Goal: Information Seeking & Learning: Find specific fact

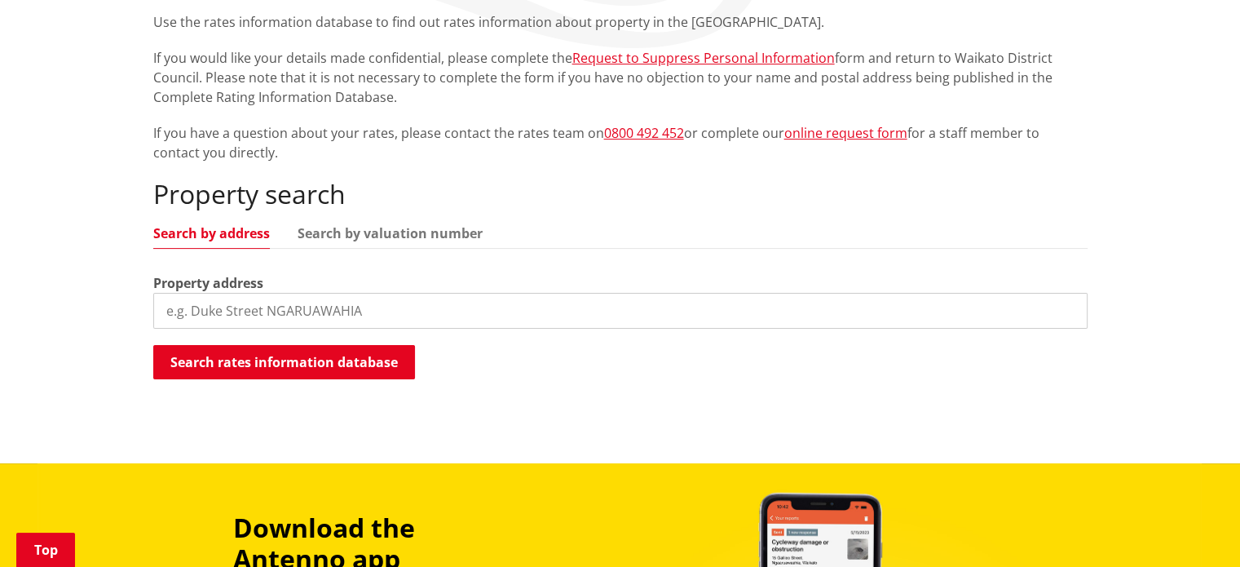
scroll to position [408, 0]
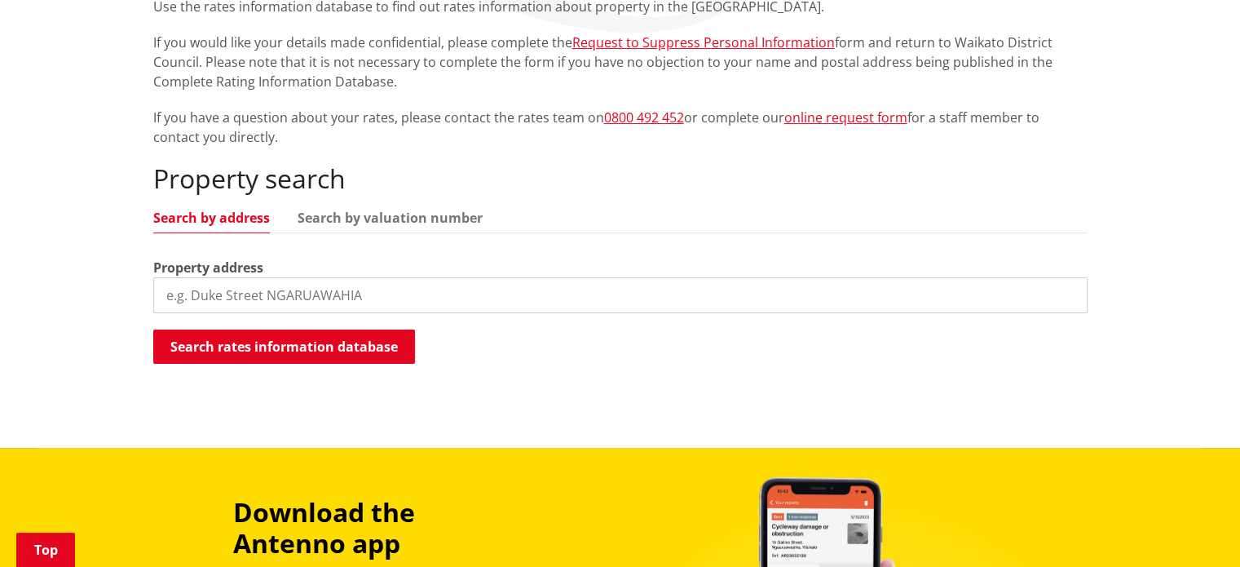
click at [192, 294] on input "search" at bounding box center [620, 295] width 934 height 36
type input "8 millbrae place pokeno"
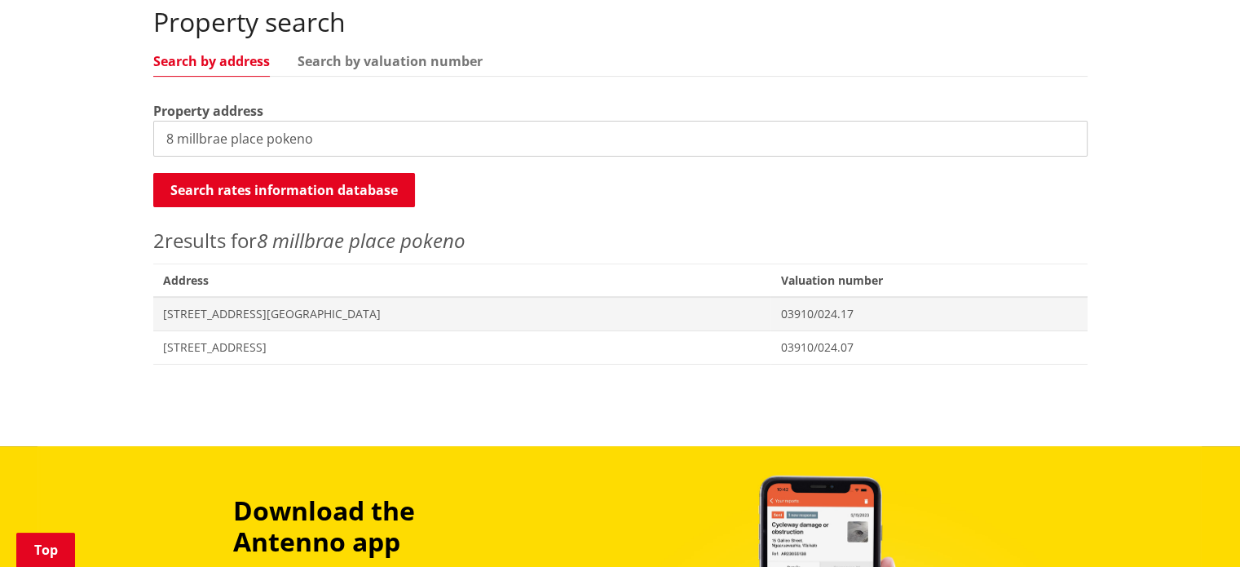
scroll to position [571, 0]
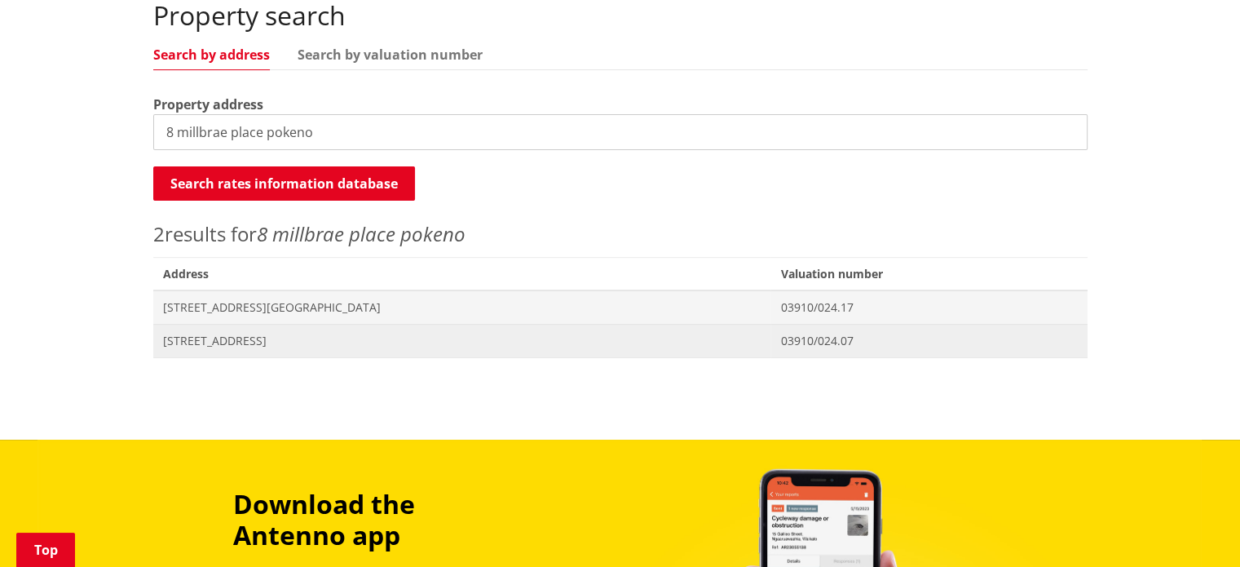
click at [210, 340] on span "[STREET_ADDRESS]" at bounding box center [462, 341] width 599 height 16
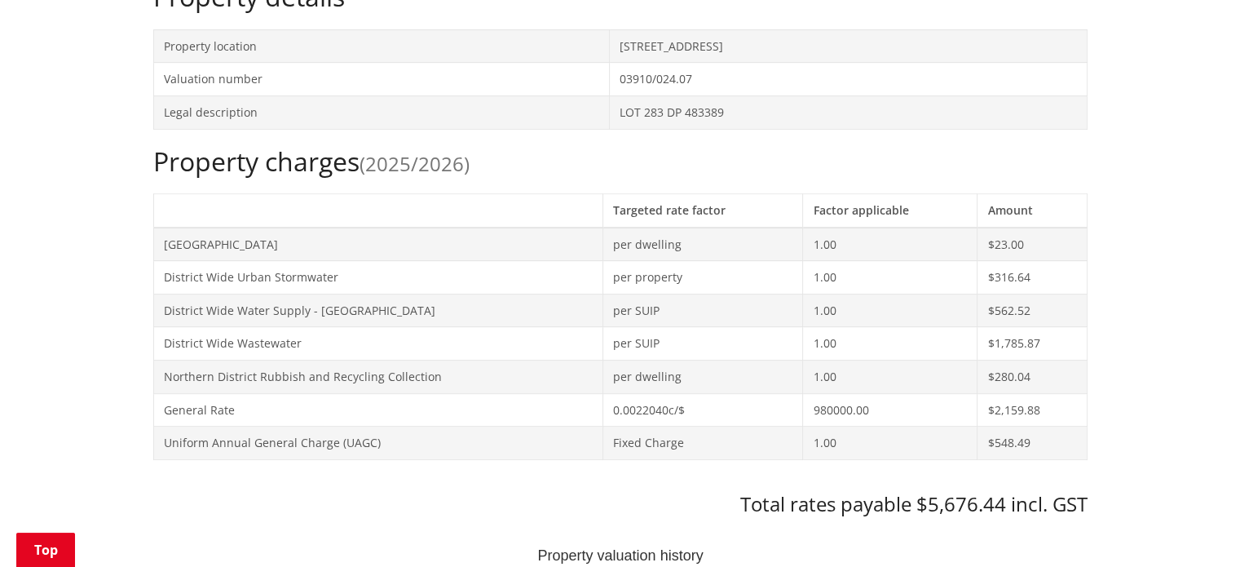
scroll to position [408, 0]
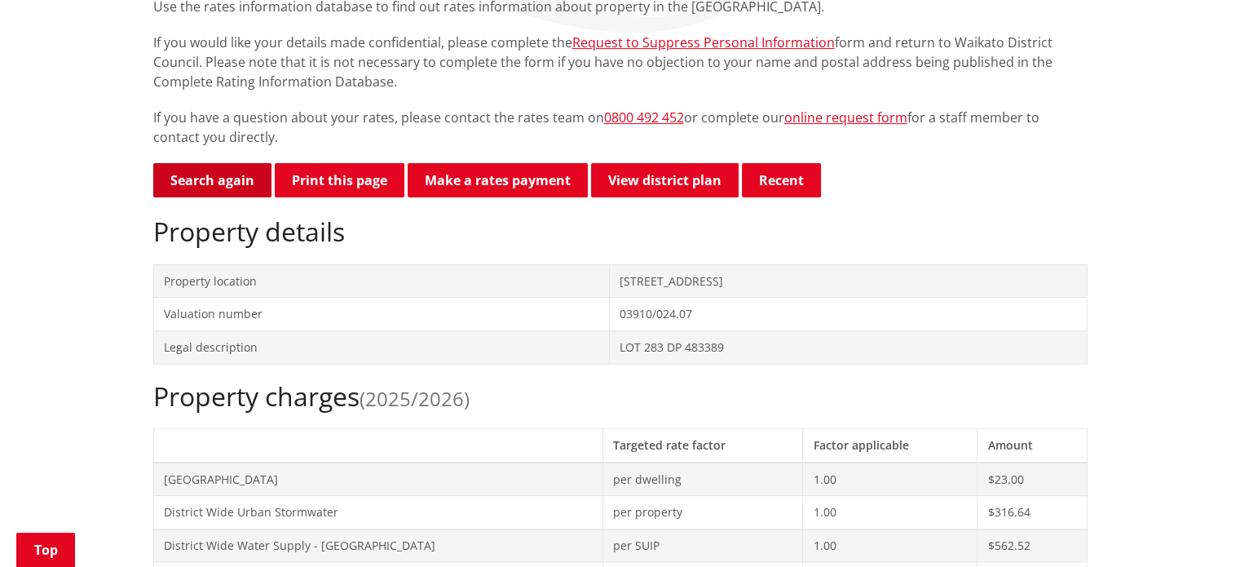
click at [212, 170] on link "Search again" at bounding box center [212, 180] width 118 height 34
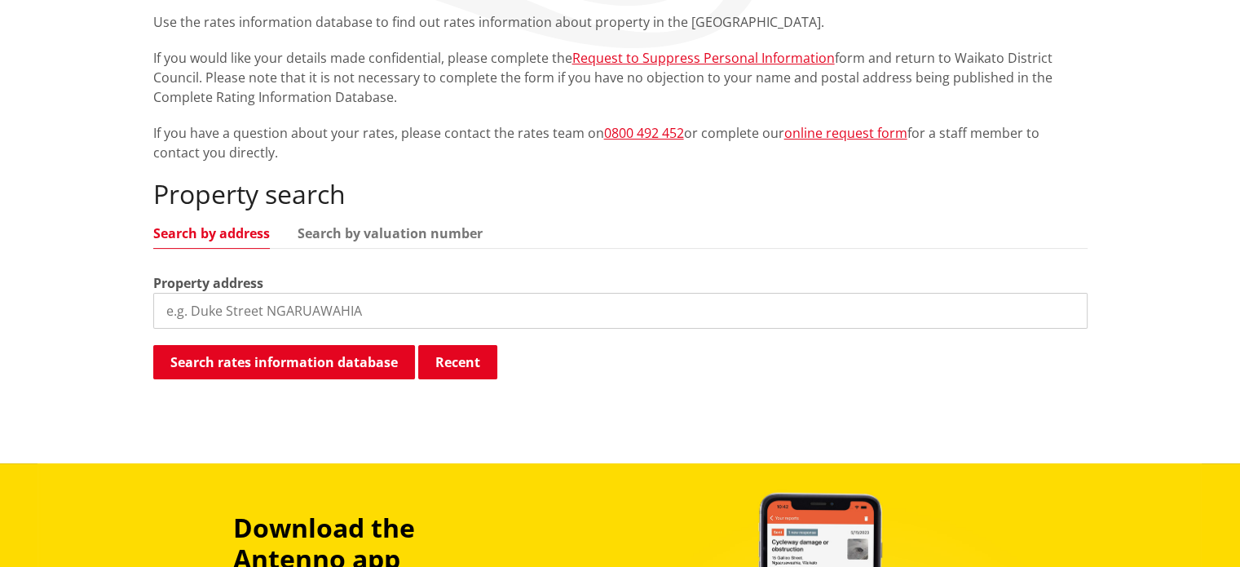
scroll to position [489, 0]
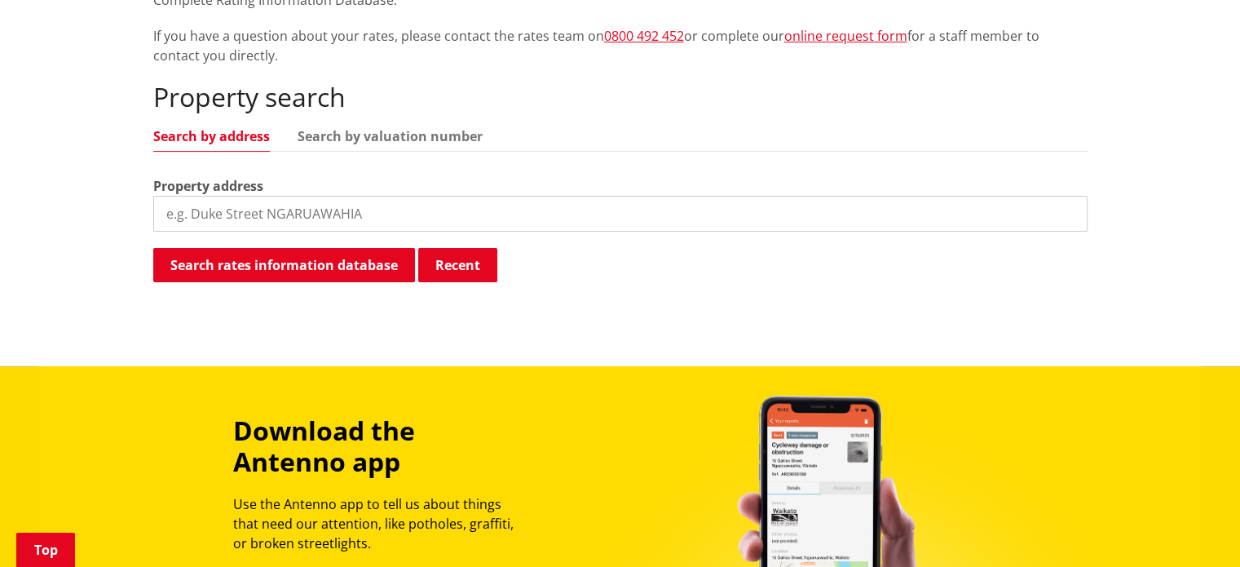
click at [189, 207] on input "search" at bounding box center [620, 214] width 934 height 36
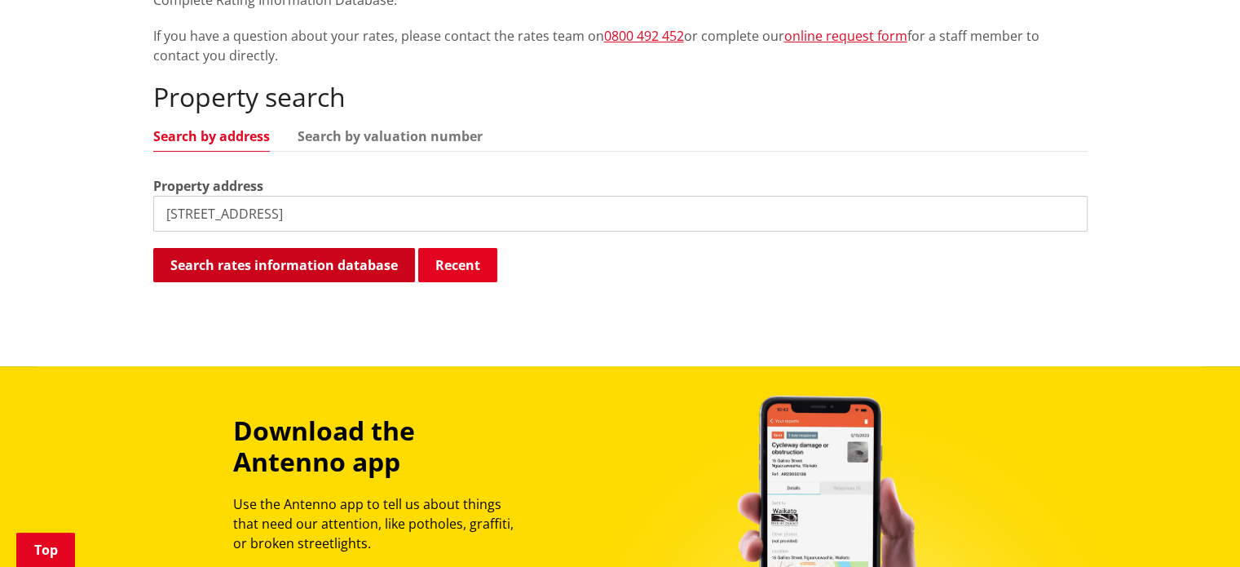
type input "3 kimshee way tuakau"
click at [267, 264] on button "Search rates information database" at bounding box center [284, 265] width 262 height 34
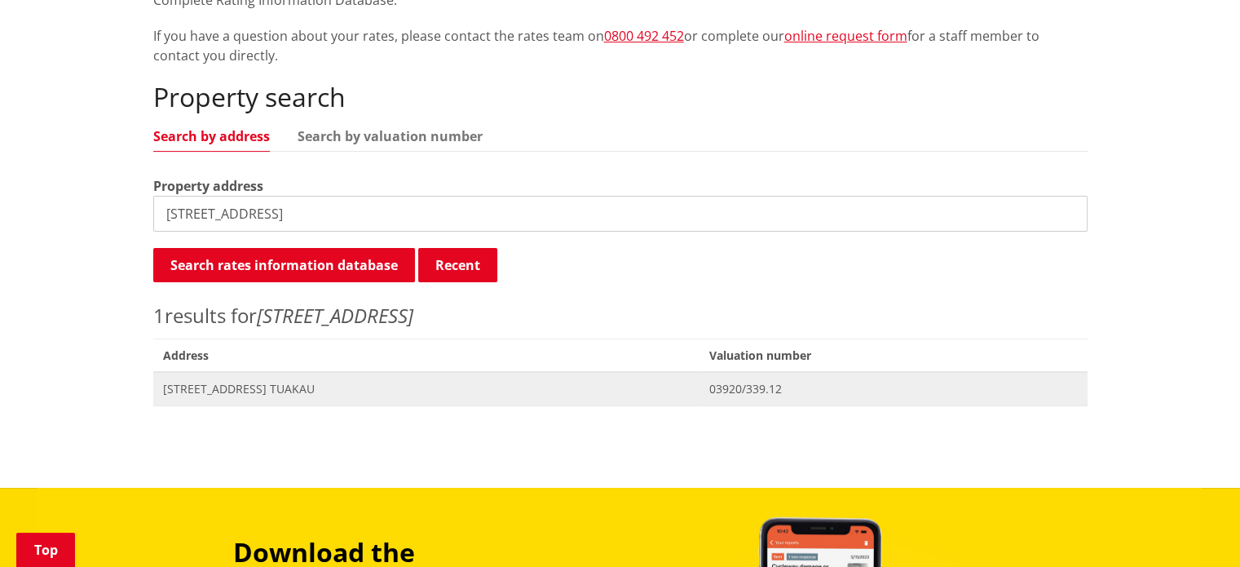
click at [250, 383] on span "3 Kimshee Way TUAKAU" at bounding box center [426, 389] width 527 height 16
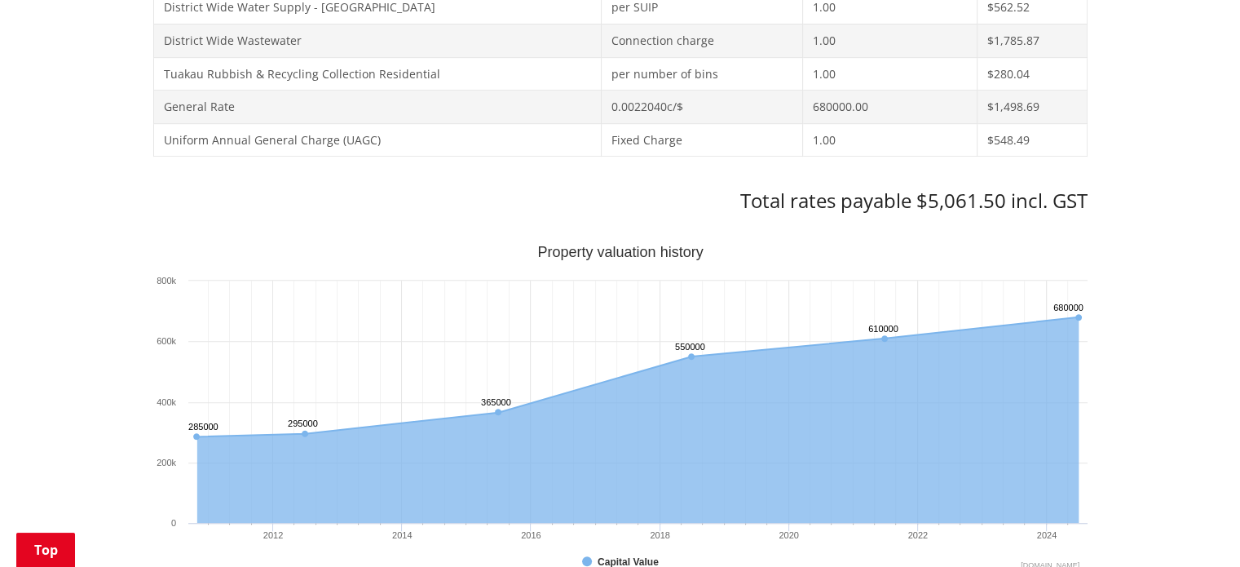
scroll to position [815, 0]
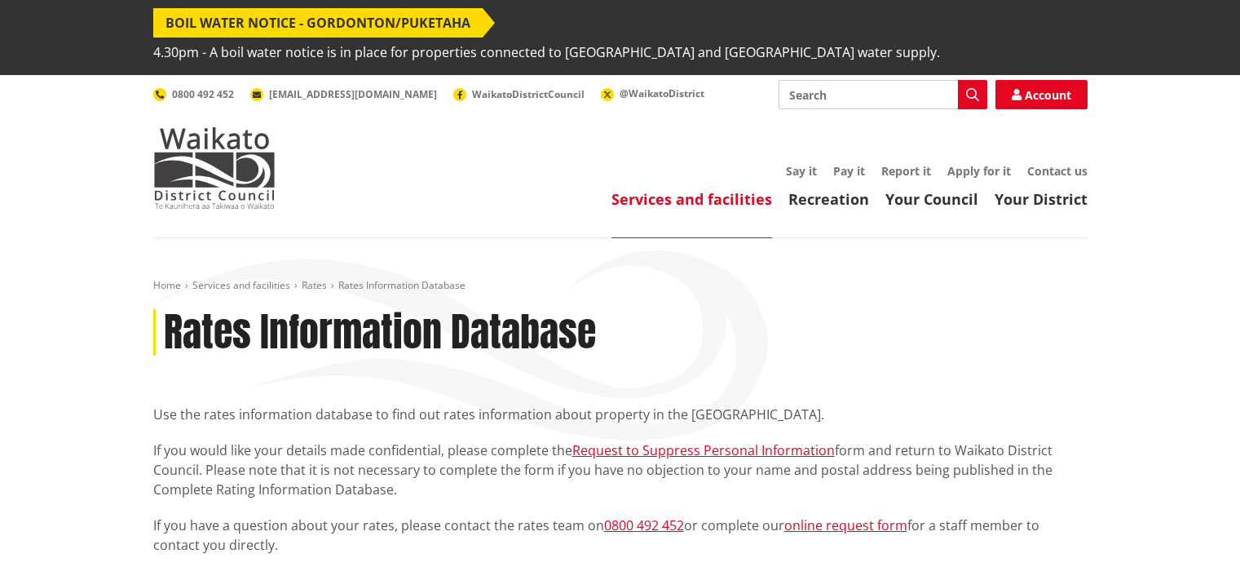
scroll to position [488, 0]
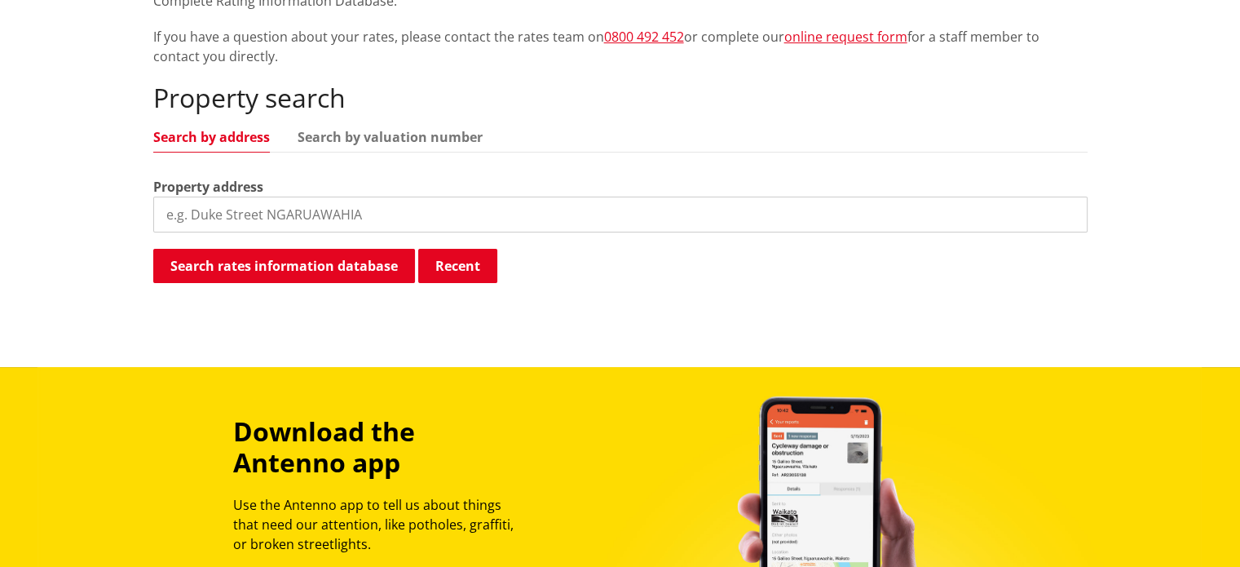
click at [201, 210] on input "search" at bounding box center [620, 215] width 934 height 36
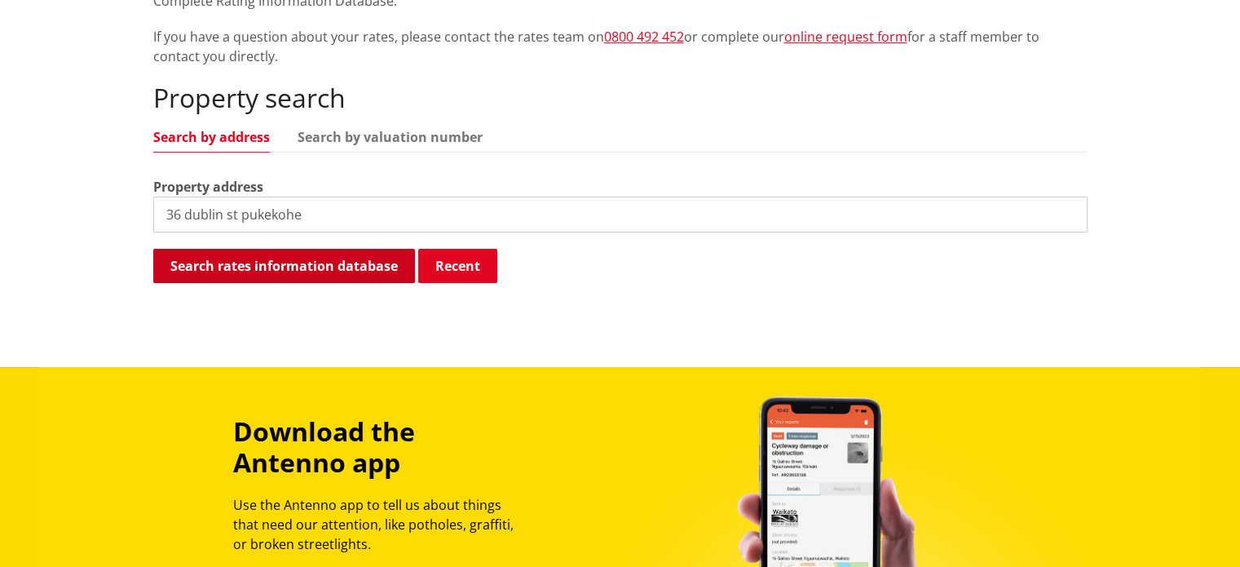
type input "36 dublin st pukekohe"
click at [309, 263] on button "Search rates information database" at bounding box center [284, 266] width 262 height 34
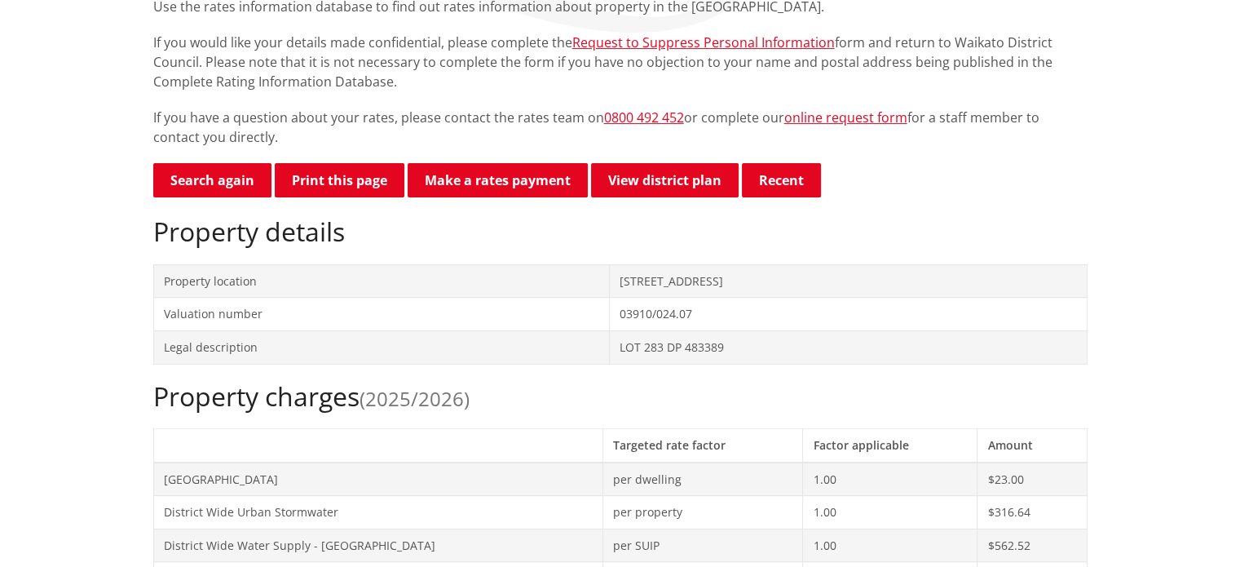
scroll to position [408, 0]
